Goal: Navigation & Orientation: Understand site structure

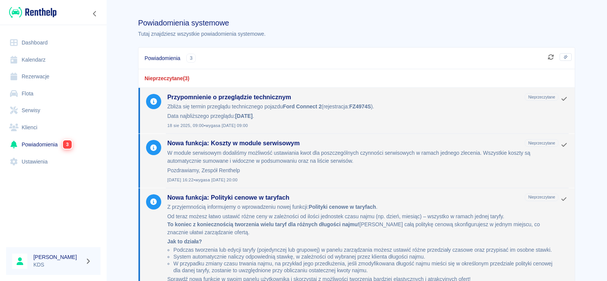
scroll to position [20, 0]
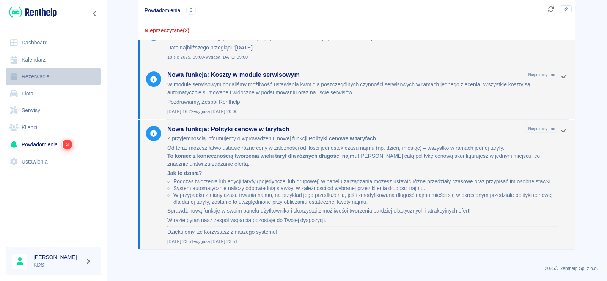
click at [39, 78] on link "Rezerwacje" at bounding box center [53, 76] width 95 height 17
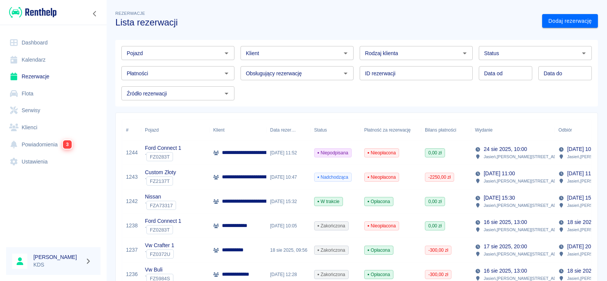
click at [230, 74] on div "Płatności" at bounding box center [177, 73] width 113 height 14
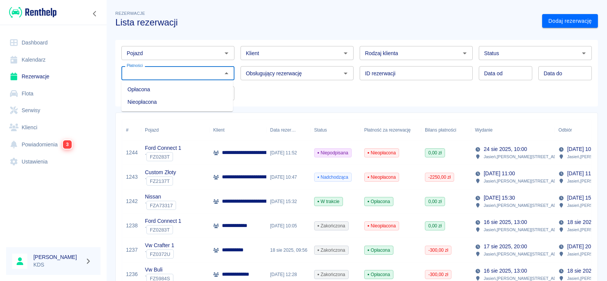
click at [150, 87] on li "Opłacona" at bounding box center [177, 89] width 112 height 13
type input "Opłacona"
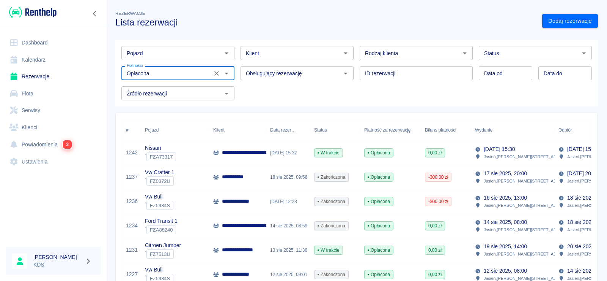
click at [127, 130] on div "#" at bounding box center [127, 129] width 3 height 21
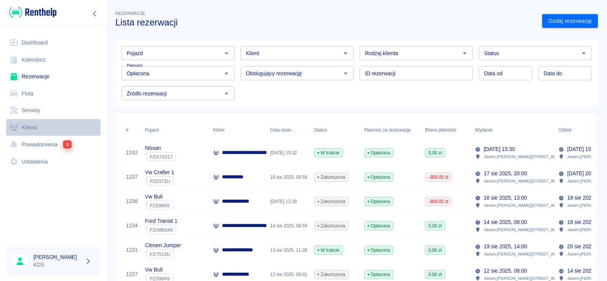
click at [31, 126] on link "Klienci" at bounding box center [53, 127] width 95 height 17
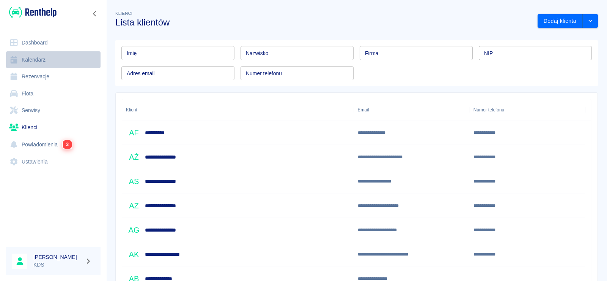
click at [30, 56] on link "Kalendarz" at bounding box center [53, 59] width 95 height 17
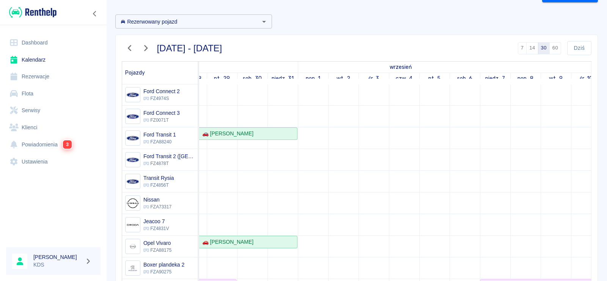
scroll to position [38, 0]
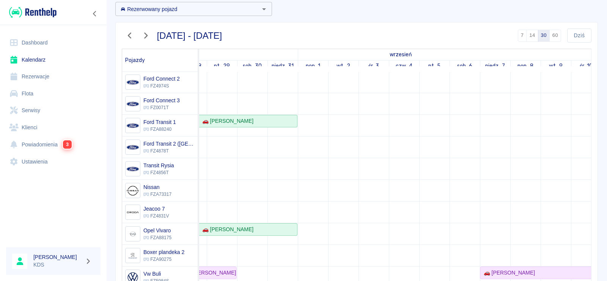
click at [43, 43] on link "Dashboard" at bounding box center [53, 42] width 95 height 17
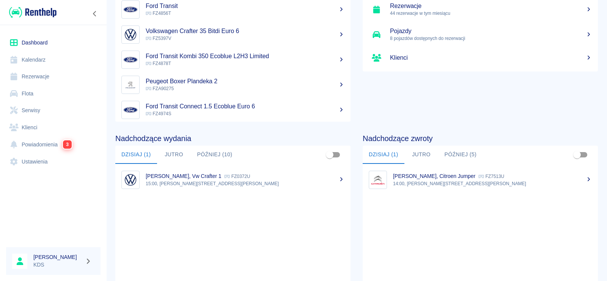
scroll to position [76, 0]
